Goal: Find specific page/section: Find specific page/section

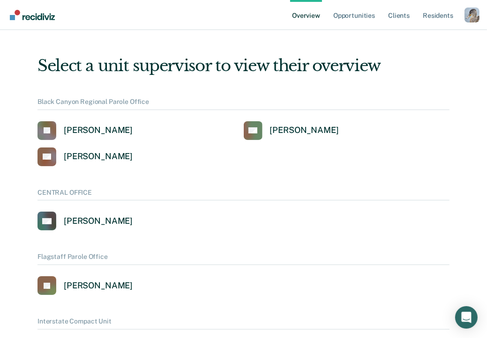
click at [468, 14] on div "Profile dropdown button" at bounding box center [471, 14] width 15 height 15
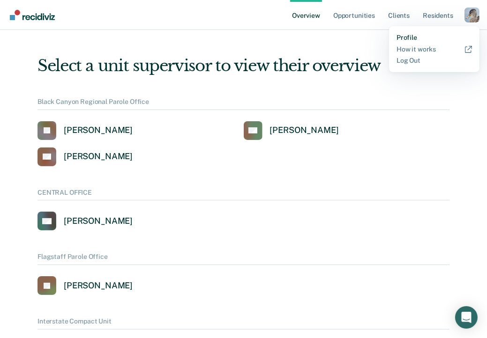
click at [401, 39] on link "Profile" at bounding box center [433, 38] width 75 height 8
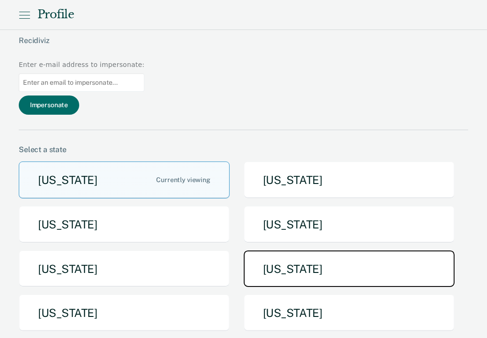
click at [297, 251] on button "[US_STATE]" at bounding box center [349, 269] width 211 height 37
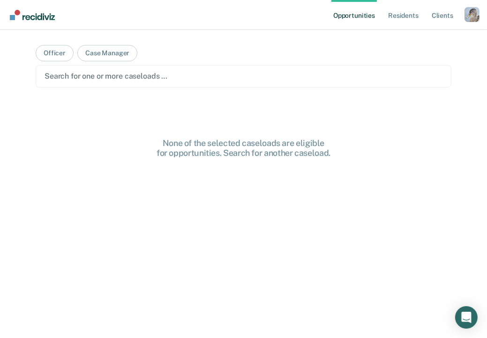
click at [476, 13] on div "Profile dropdown button" at bounding box center [471, 14] width 15 height 15
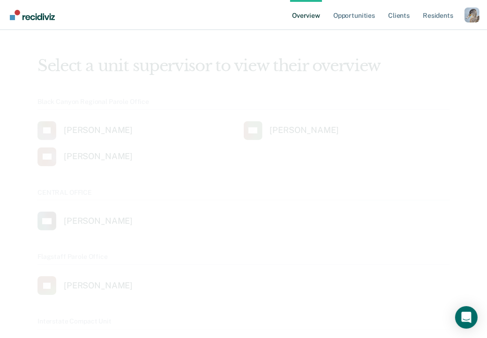
click at [470, 17] on div "Profile dropdown button" at bounding box center [471, 14] width 15 height 15
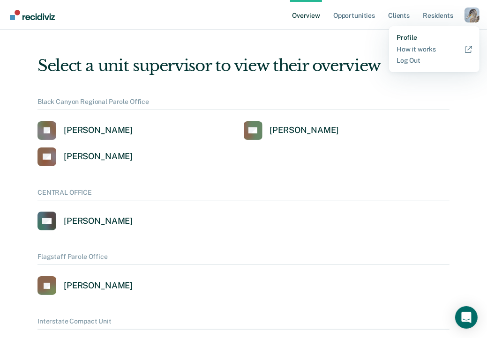
click at [407, 37] on link "Profile" at bounding box center [433, 38] width 75 height 8
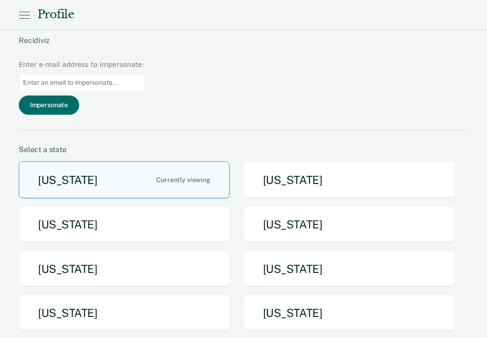
click at [144, 74] on input at bounding box center [82, 83] width 126 height 18
type input "[EMAIL_ADDRESS][PERSON_NAME][US_STATE][DOMAIN_NAME]"
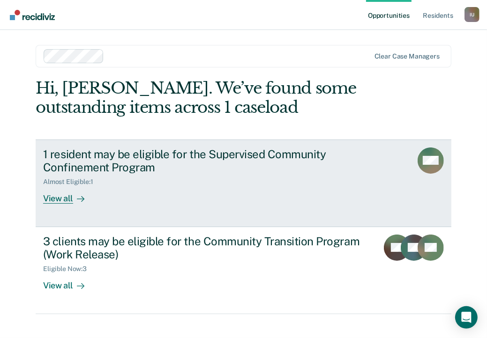
click at [153, 186] on div "1 resident may be eligible for the Supervised Community Confinement Program Alm…" at bounding box center [218, 176] width 351 height 57
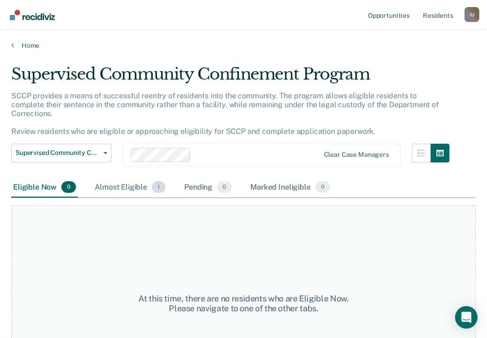
click at [134, 182] on div "Almost Eligible 1" at bounding box center [130, 188] width 74 height 21
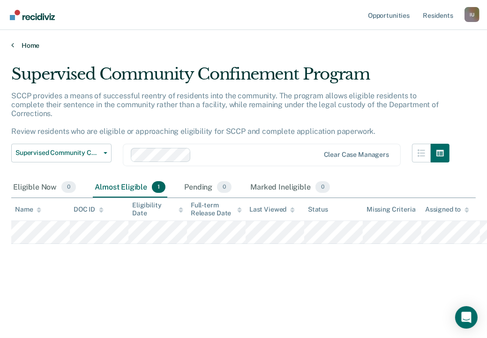
click at [21, 44] on link "Home" at bounding box center [243, 45] width 464 height 8
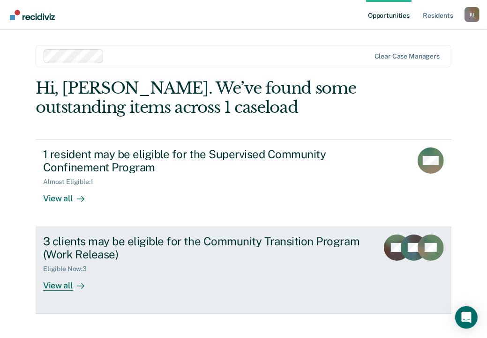
click at [175, 233] on link "3 clients may be eligible for the Community Transition Program (Work Release) E…" at bounding box center [244, 270] width 416 height 87
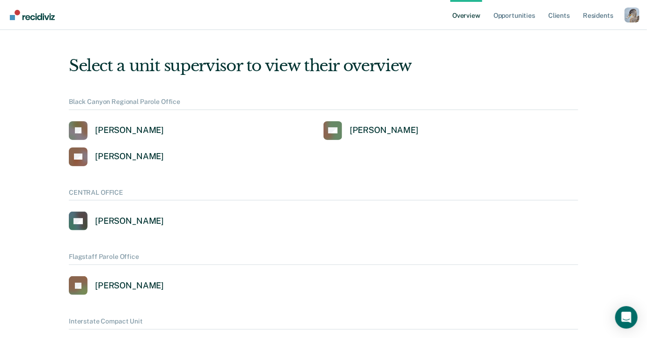
click at [633, 12] on div "Profile dropdown button" at bounding box center [632, 14] width 15 height 15
click at [569, 39] on link "Profile" at bounding box center [594, 38] width 75 height 8
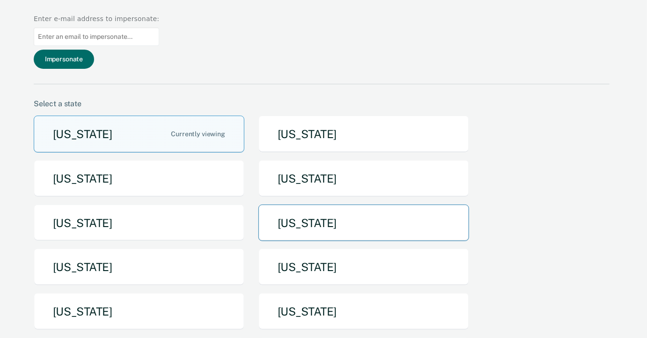
scroll to position [37, 0]
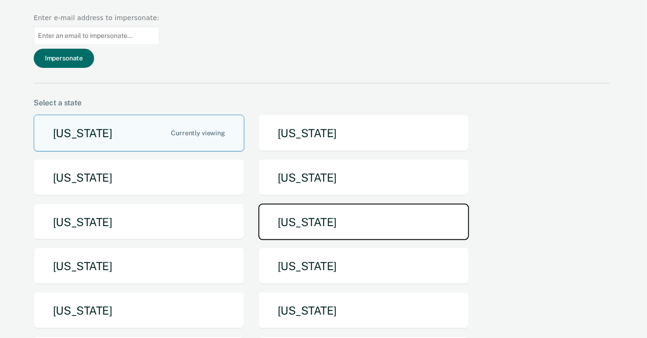
click at [334, 204] on button "[US_STATE]" at bounding box center [364, 222] width 211 height 37
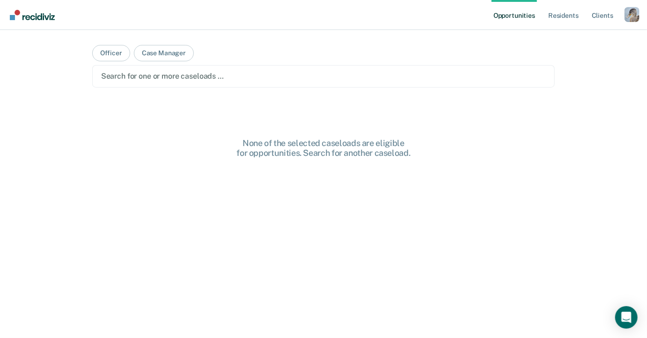
click at [421, 83] on div "Search for one or more caseloads …" at bounding box center [323, 76] width 463 height 22
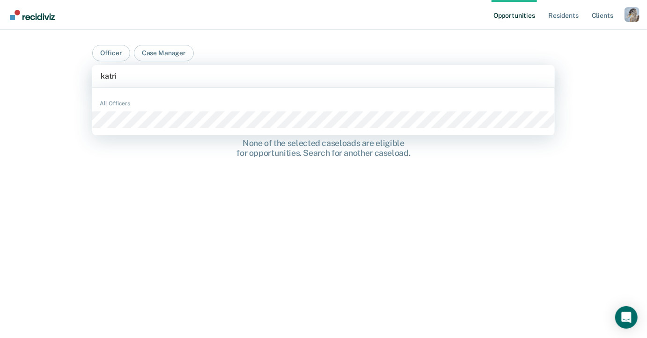
type input "katrin"
